Goal: Task Accomplishment & Management: Manage account settings

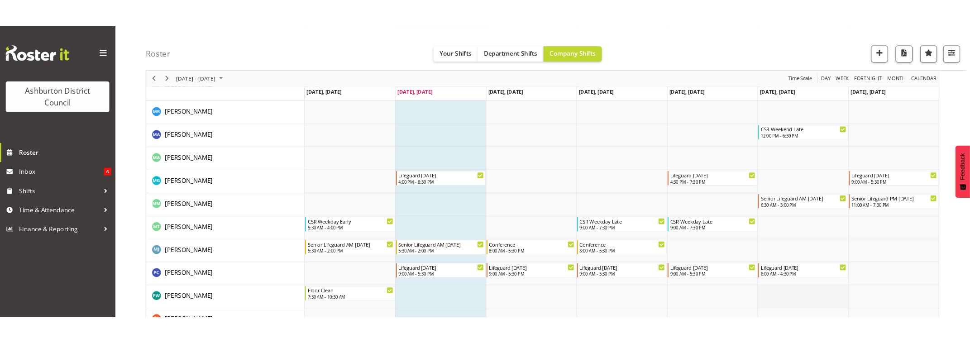
scroll to position [1482, 0]
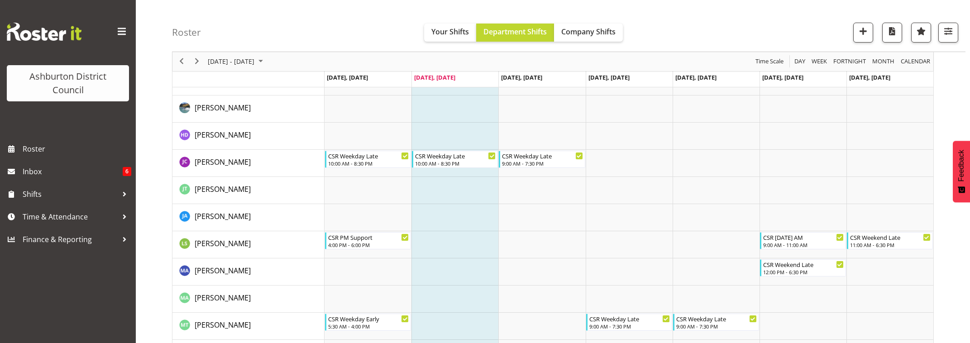
scroll to position [172, 0]
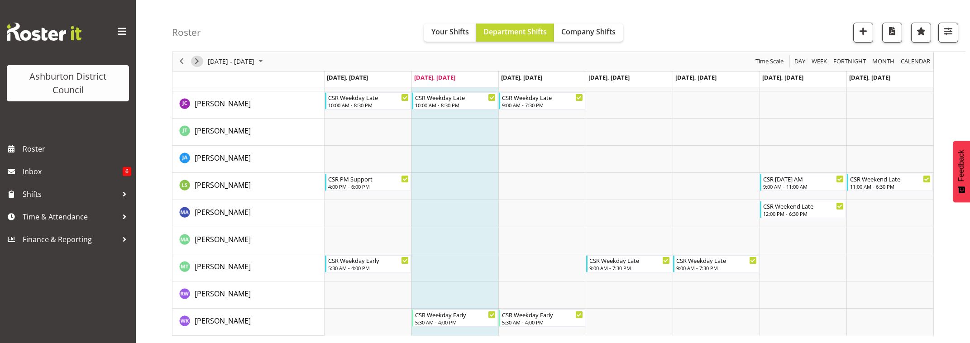
click at [193, 61] on span "Next" at bounding box center [196, 61] width 11 height 11
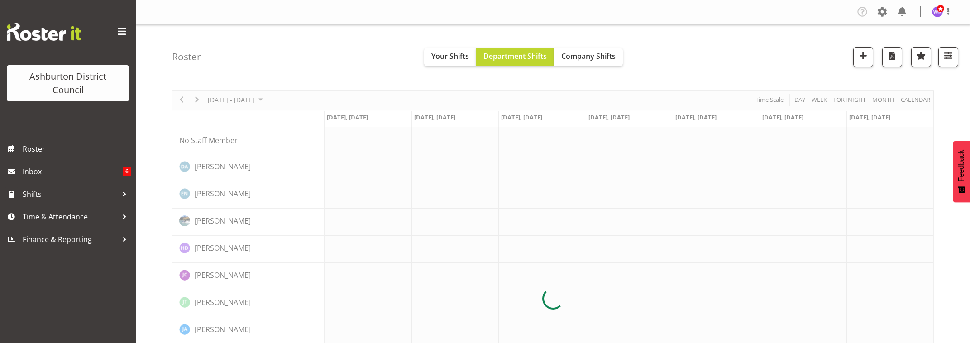
click at [193, 61] on h4 "Roster" at bounding box center [186, 57] width 29 height 10
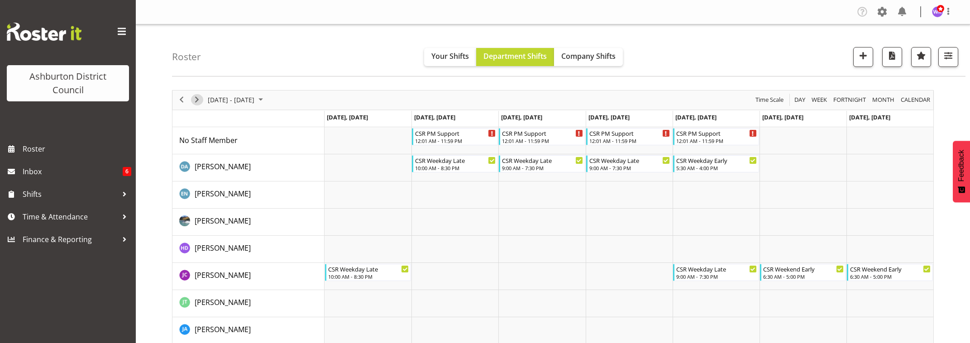
click at [195, 99] on span "Next" at bounding box center [196, 99] width 11 height 11
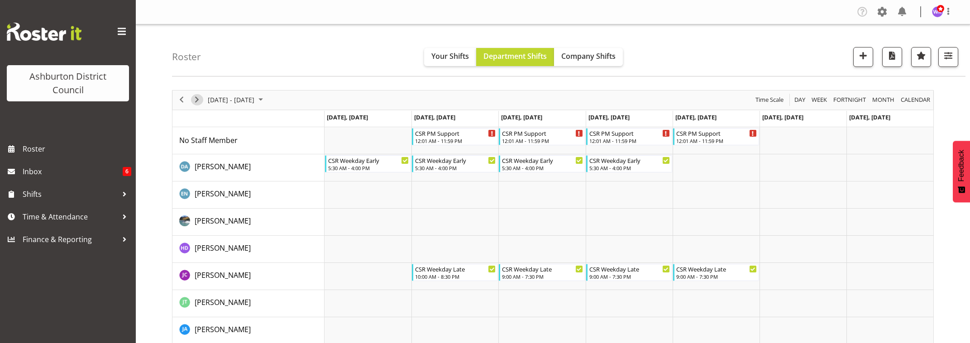
click at [197, 100] on span "Next" at bounding box center [196, 99] width 11 height 11
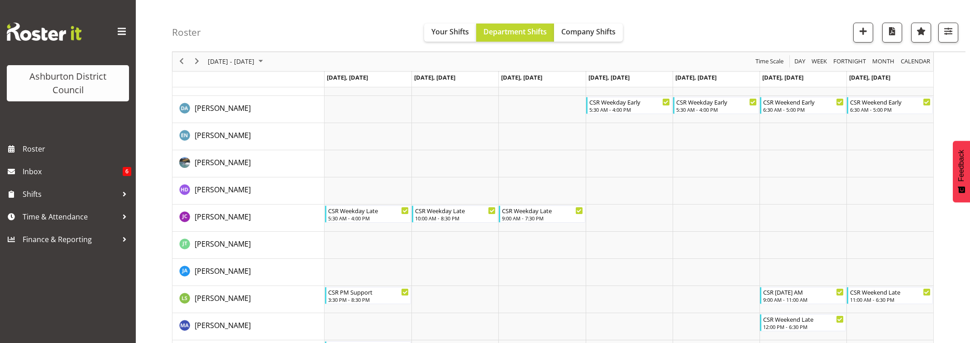
scroll to position [172, 0]
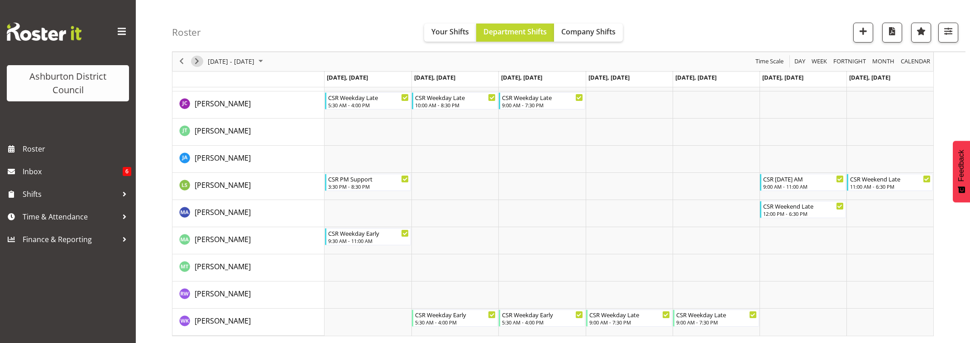
click at [195, 63] on span "Next" at bounding box center [196, 61] width 11 height 11
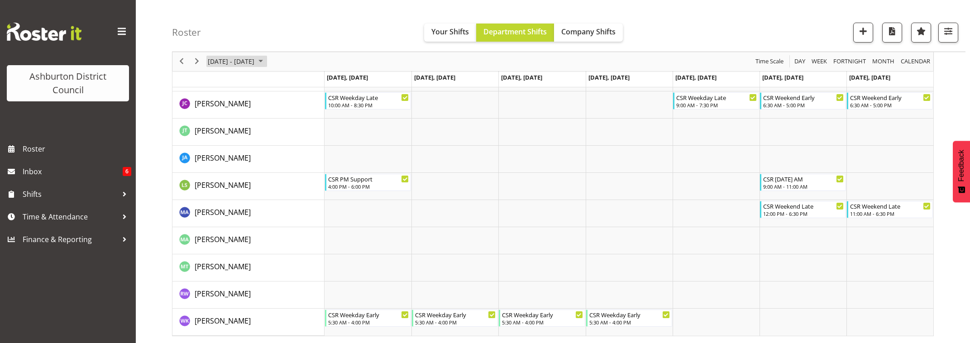
click at [217, 64] on span "September 15 - 21, 2025" at bounding box center [231, 61] width 48 height 11
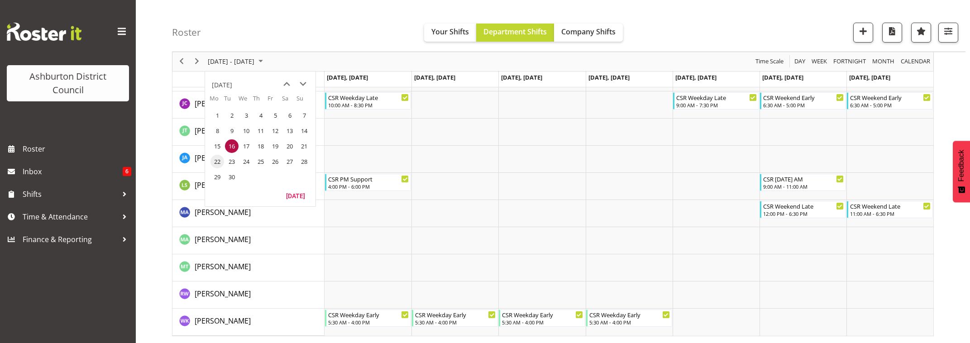
click at [218, 163] on span "22" at bounding box center [217, 162] width 14 height 14
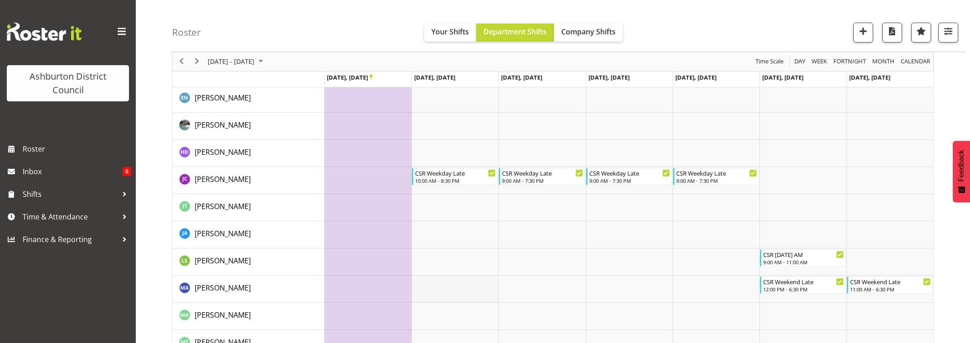
scroll to position [172, 0]
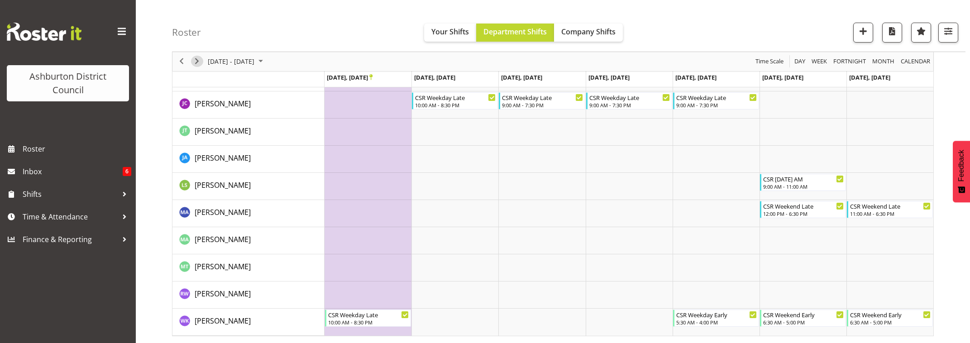
click at [196, 63] on span "Next" at bounding box center [196, 61] width 11 height 11
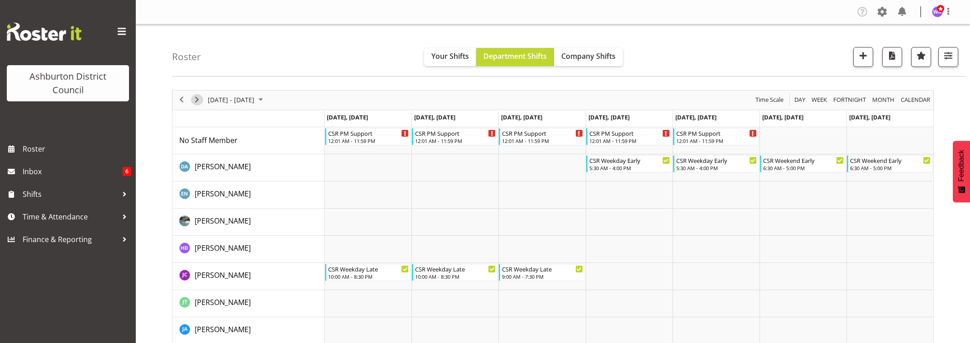
click at [199, 100] on span "Next" at bounding box center [196, 99] width 11 height 11
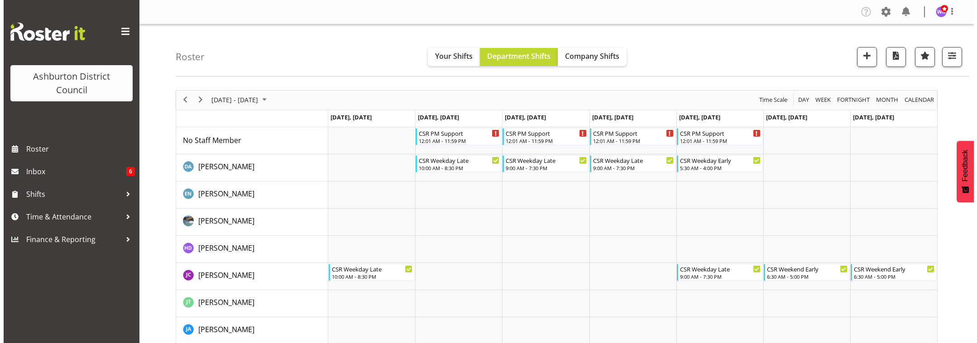
scroll to position [151, 0]
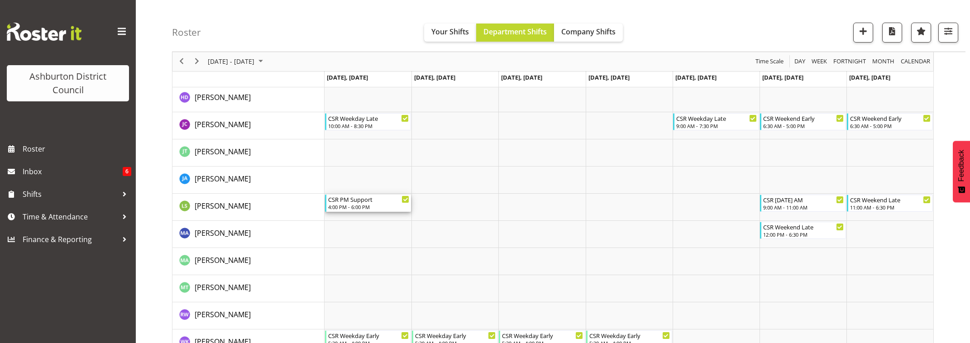
click at [383, 203] on div "CSR PM Support 4:00 PM - 6:00 PM" at bounding box center [368, 203] width 81 height 17
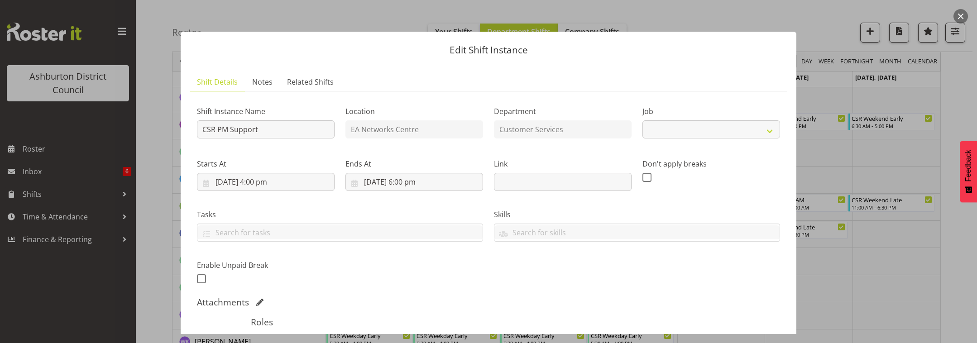
select select "30"
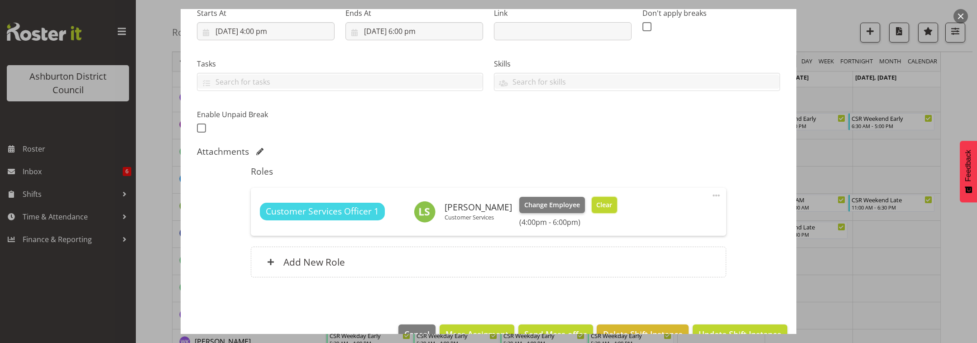
click at [596, 204] on span "Clear" at bounding box center [604, 205] width 16 height 10
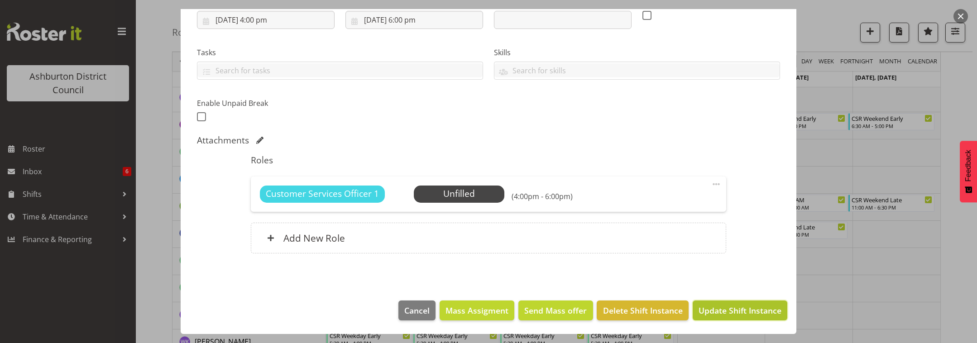
click at [740, 311] on span "Update Shift Instance" at bounding box center [739, 311] width 83 height 12
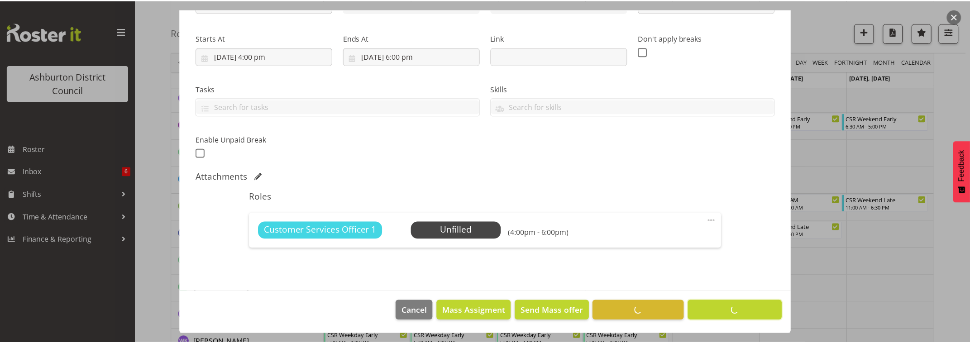
scroll to position [126, 0]
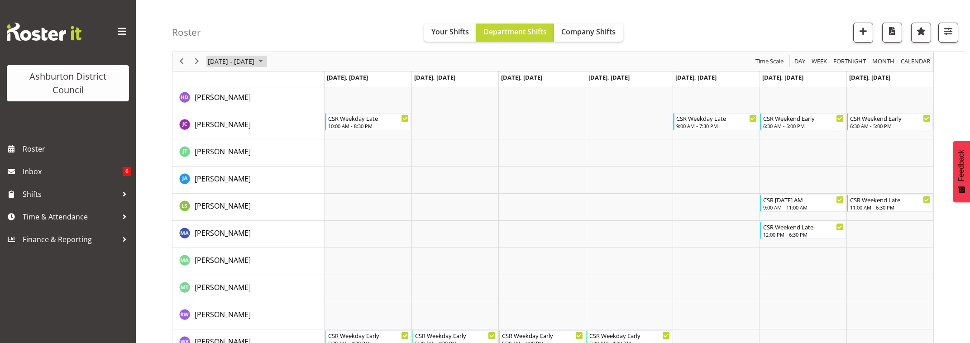
click at [241, 62] on span "October 06 - 12, 2025" at bounding box center [231, 61] width 48 height 11
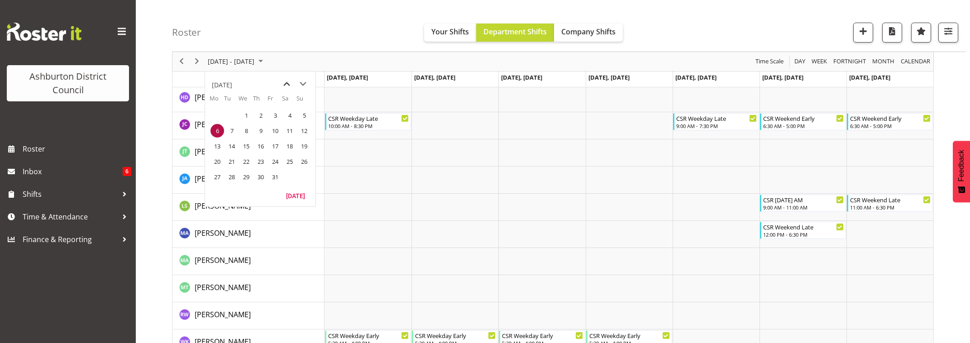
click at [286, 83] on span "previous month" at bounding box center [287, 84] width 16 height 16
click at [215, 133] on span "8" at bounding box center [217, 131] width 14 height 14
